Goal: Transaction & Acquisition: Purchase product/service

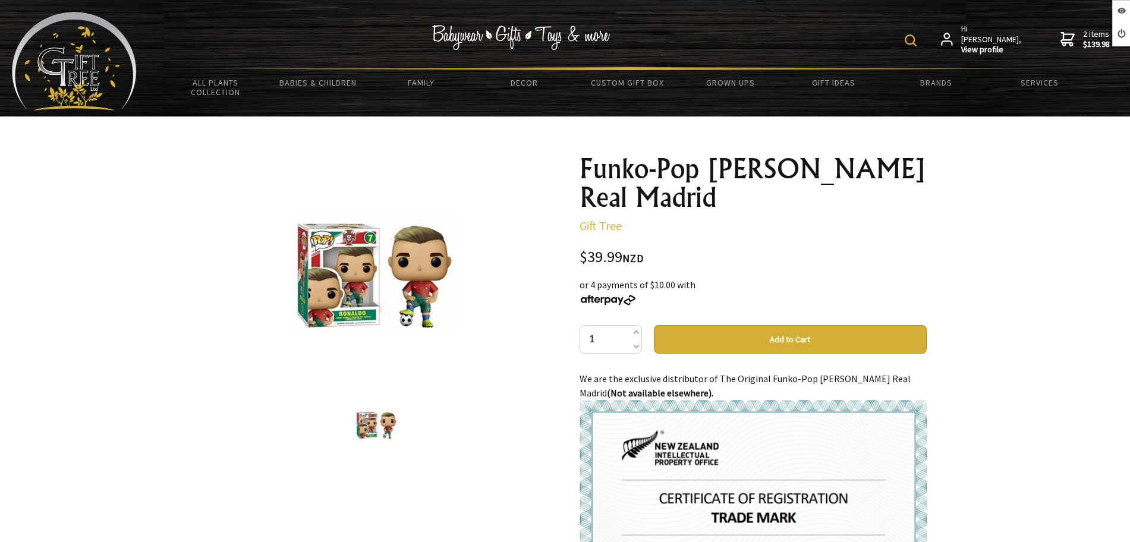
click at [576, 153] on div "Funko-Pop Cristiano Ronaldo Real Madrid Gift Tree $39.99 NZD or 4 payments of $…" at bounding box center [753, 499] width 366 height 709
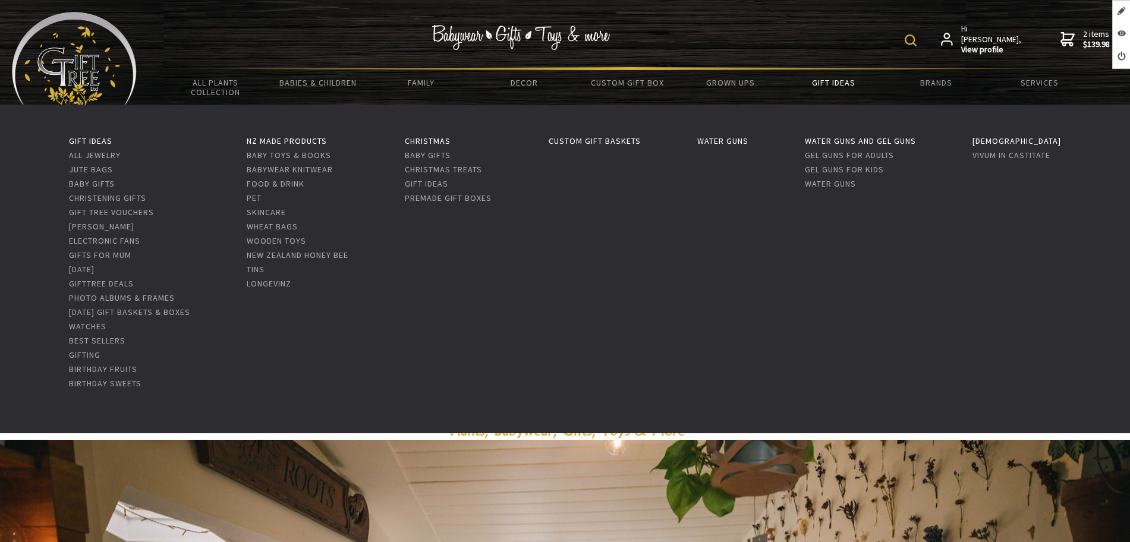
click at [819, 83] on link "Gift Ideas" at bounding box center [833, 82] width 103 height 25
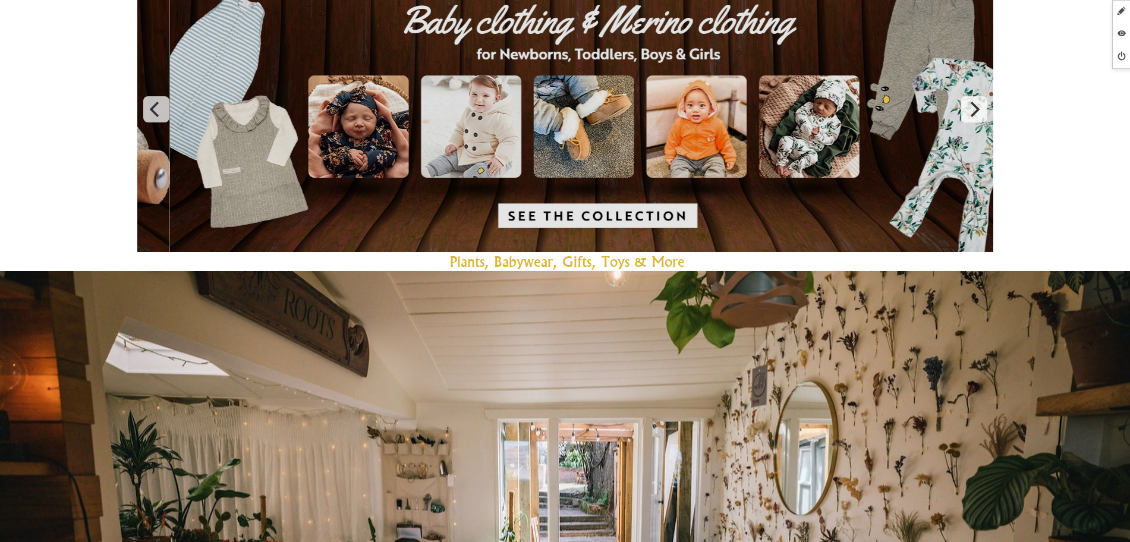
scroll to position [297, 0]
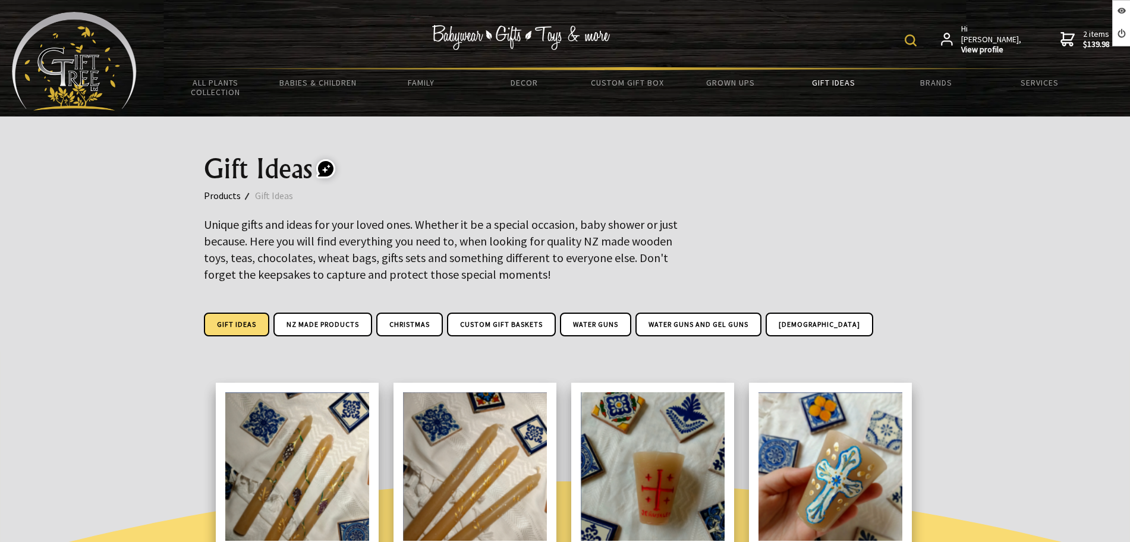
click at [95, 83] on img at bounding box center [74, 61] width 125 height 99
